Goal: Transaction & Acquisition: Purchase product/service

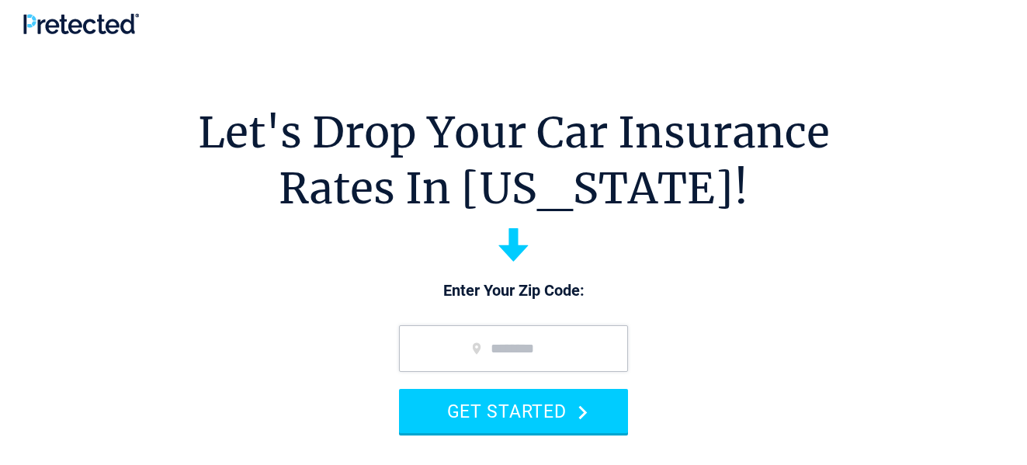
click at [605, 303] on div "Enter Your Zip Code: GET STARTED" at bounding box center [513, 364] width 260 height 168
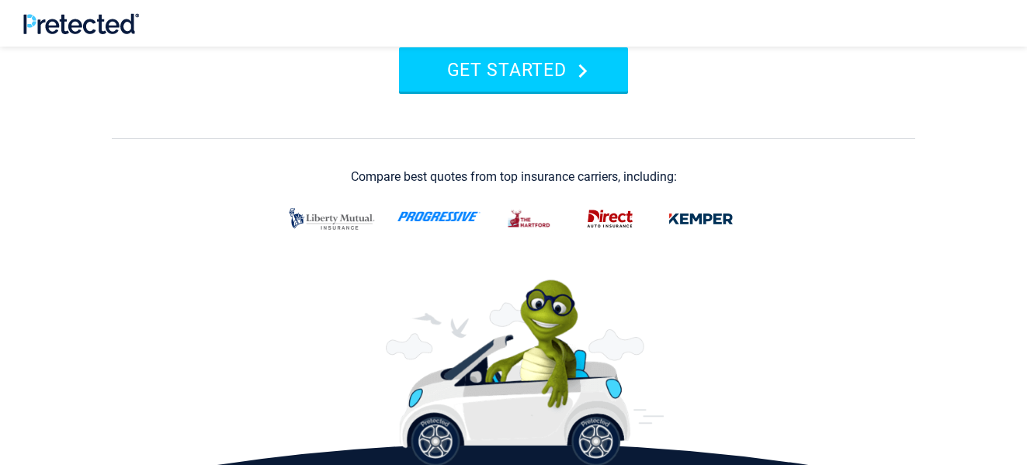
scroll to position [372, 0]
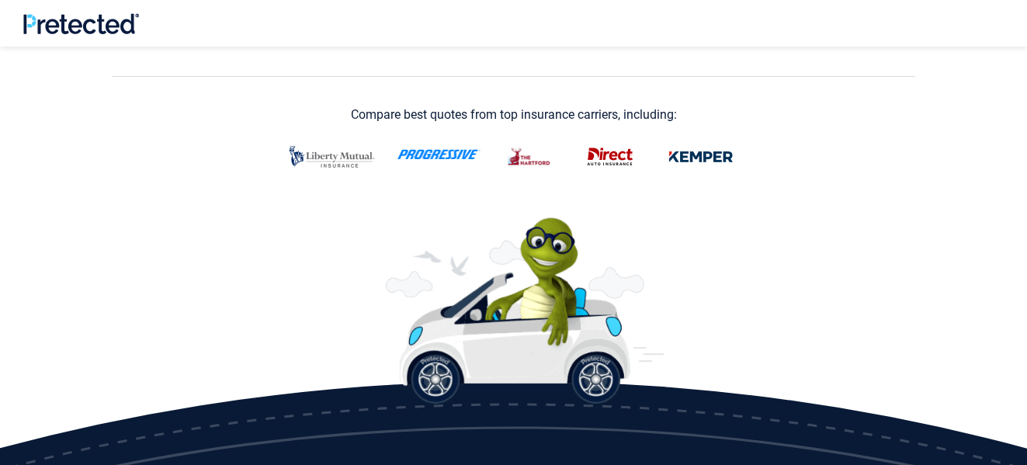
click at [605, 303] on img at bounding box center [525, 310] width 279 height 186
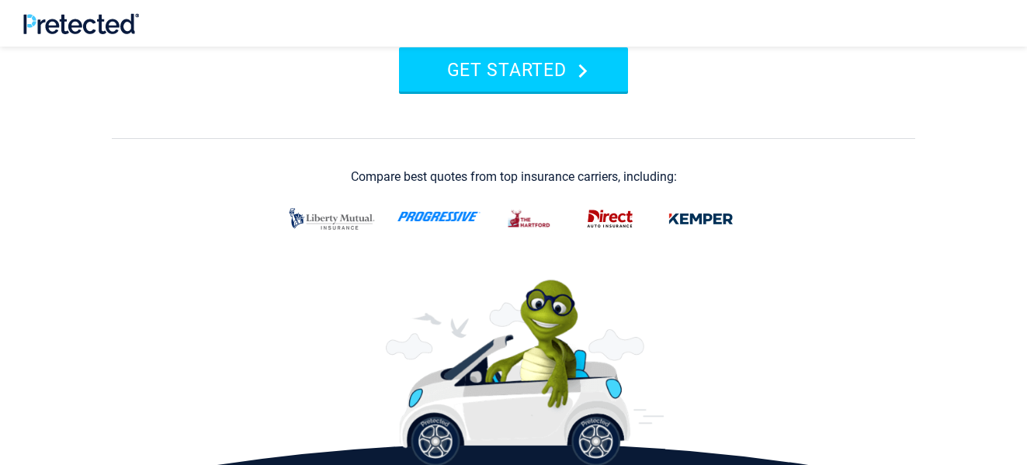
click at [605, 303] on img at bounding box center [525, 372] width 279 height 186
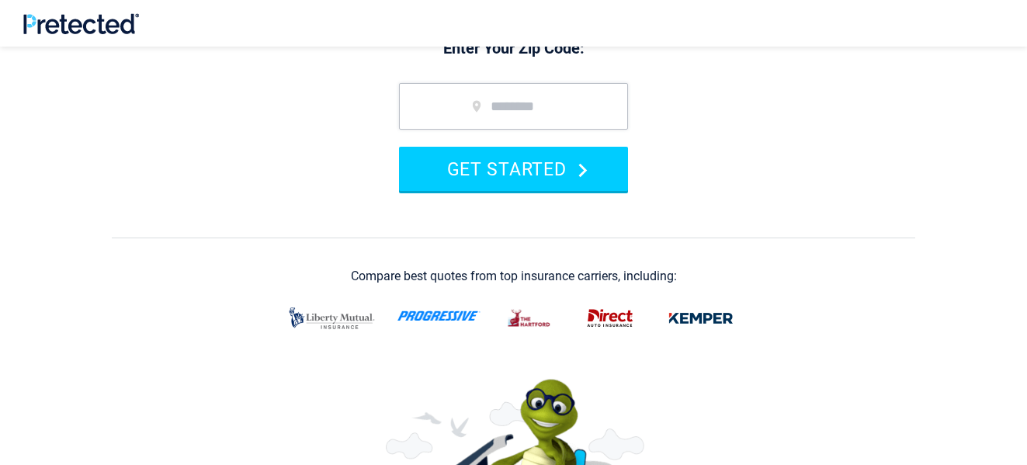
click at [605, 303] on img at bounding box center [610, 318] width 62 height 33
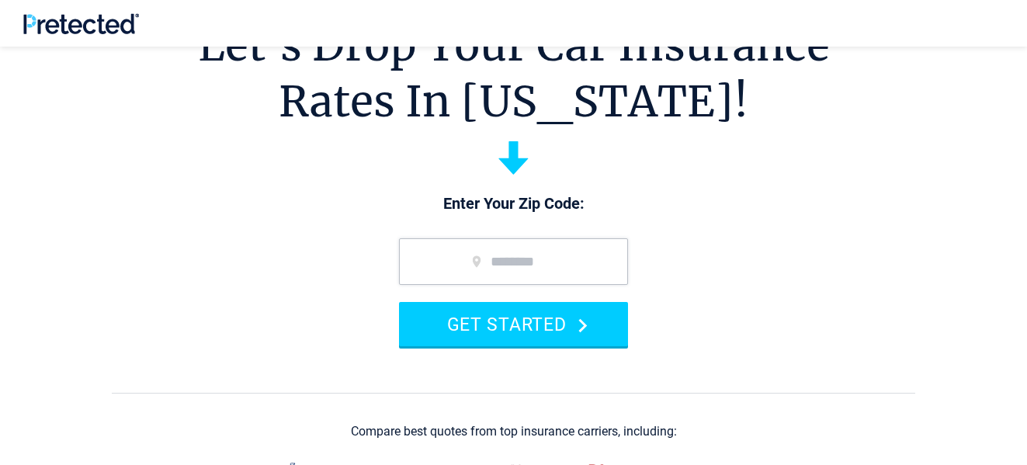
click at [605, 303] on form "GET STARTED" at bounding box center [513, 292] width 260 height 139
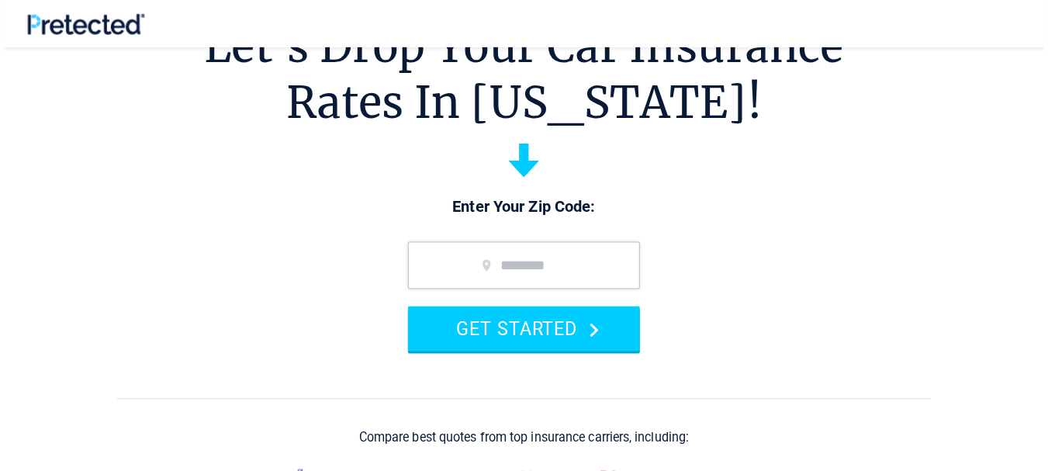
scroll to position [62, 0]
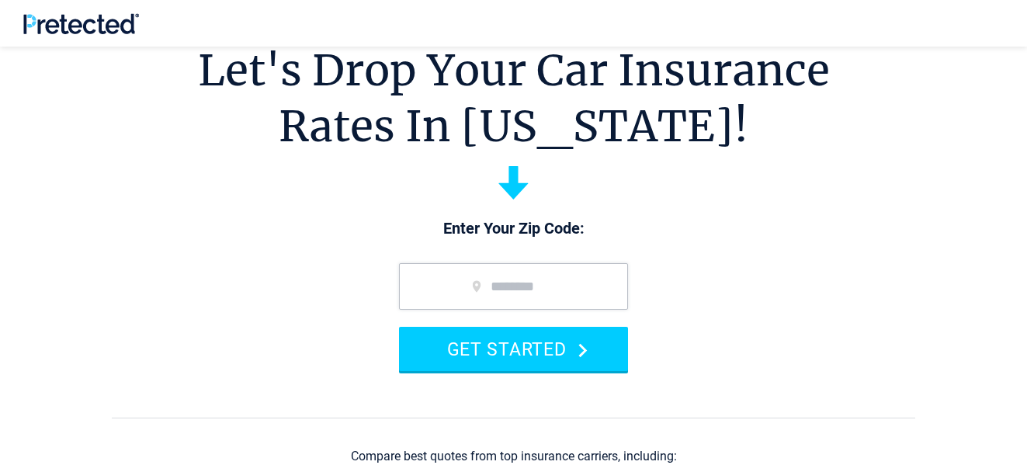
click at [605, 303] on input "zip code" at bounding box center [513, 286] width 229 height 47
